Goal: Task Accomplishment & Management: Manage account settings

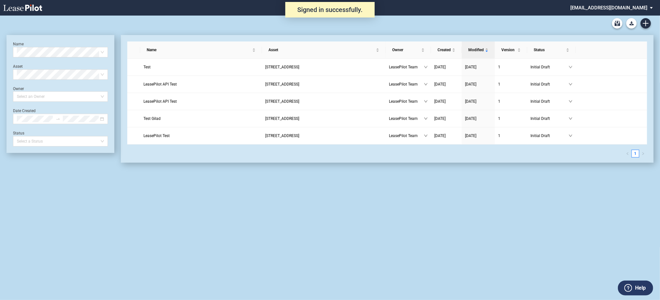
click at [636, 8] on md-select "[EMAIL_ADDRESS][DOMAIN_NAME] Super Admin Area Admin Area Settings Sign Out" at bounding box center [614, 7] width 89 height 15
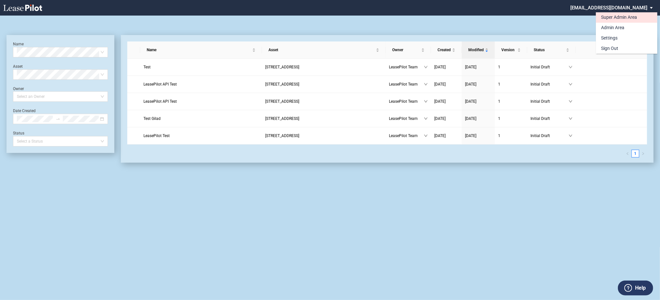
click at [617, 18] on div "Super Admin Area" at bounding box center [619, 17] width 36 height 6
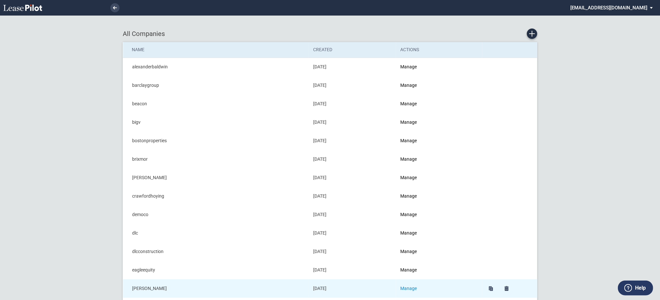
click at [412, 287] on link "Manage" at bounding box center [409, 288] width 17 height 5
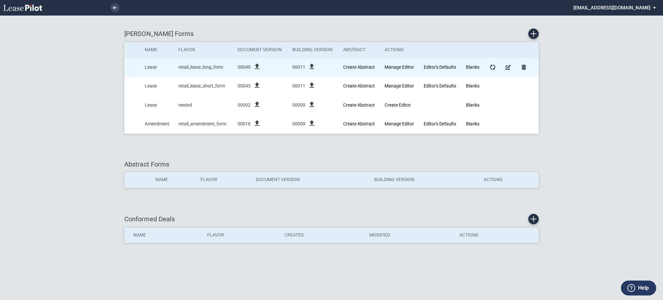
click at [252, 66] on div "file_upload" at bounding box center [257, 67] width 13 height 10
click at [260, 64] on icon "file_upload" at bounding box center [257, 66] width 8 height 8
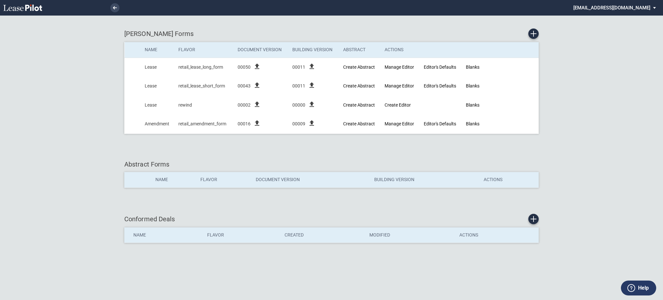
click at [629, 10] on md-select "[EMAIL_ADDRESS][DOMAIN_NAME] Super Admin Area Admin Area Settings Sign Out" at bounding box center [617, 7] width 89 height 15
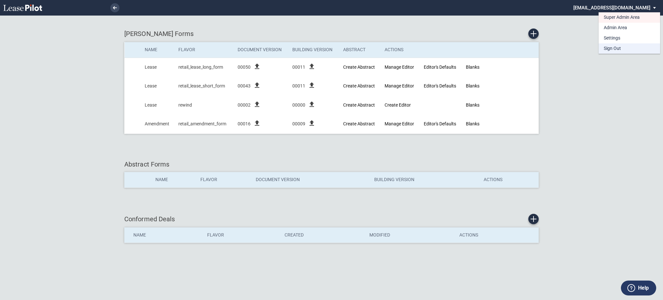
click at [611, 49] on div "Sign Out" at bounding box center [612, 48] width 17 height 6
